Goal: Browse casually

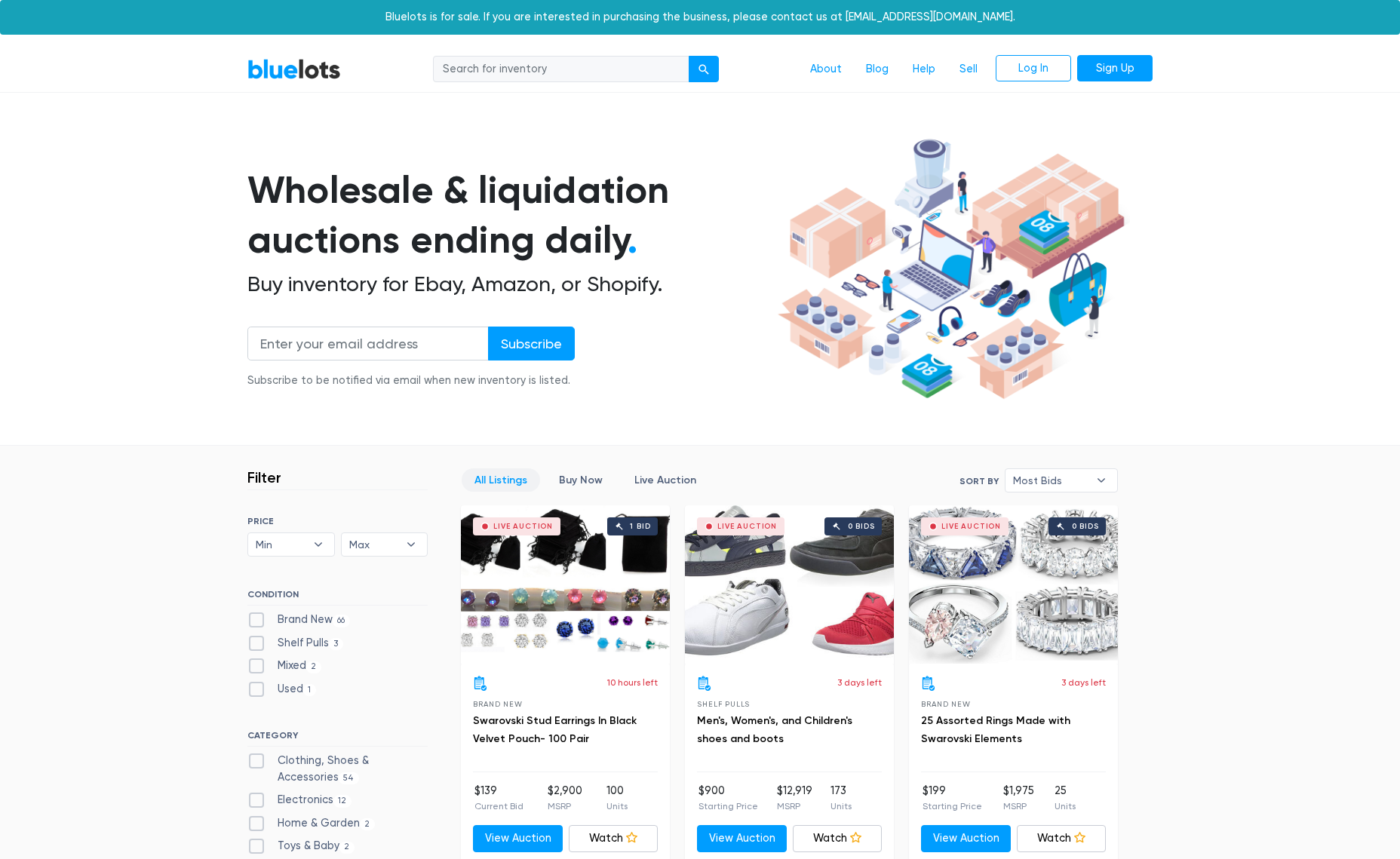
click at [302, 63] on link "BlueLots" at bounding box center [294, 68] width 93 height 22
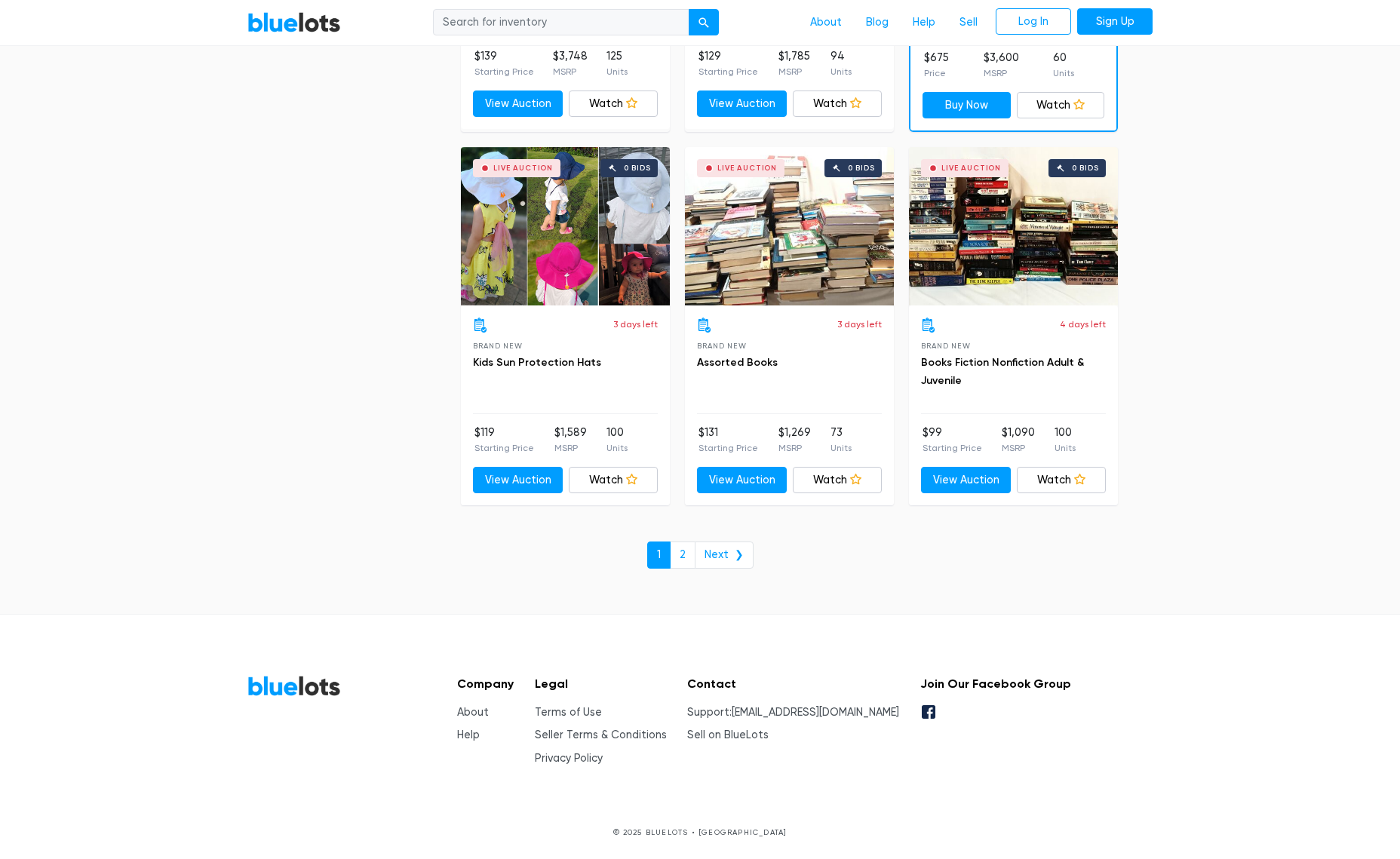
scroll to position [6353, 0]
click at [731, 551] on link "Next ❯" at bounding box center [724, 554] width 59 height 27
